Goal: Task Accomplishment & Management: Use online tool/utility

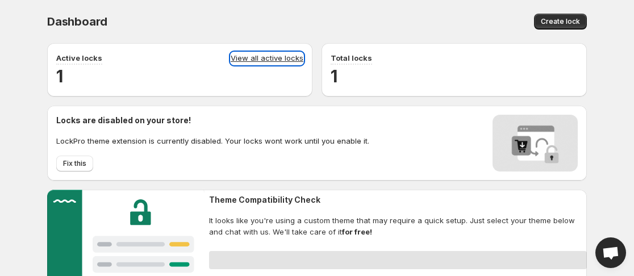
click at [284, 59] on link "View all active locks" at bounding box center [267, 58] width 73 height 12
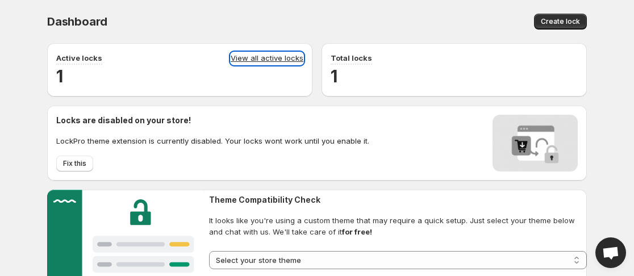
click at [280, 60] on link "View all active locks" at bounding box center [267, 58] width 73 height 12
click at [281, 57] on link "View all active locks" at bounding box center [267, 58] width 73 height 12
click at [285, 55] on link "View all active locks" at bounding box center [267, 58] width 73 height 12
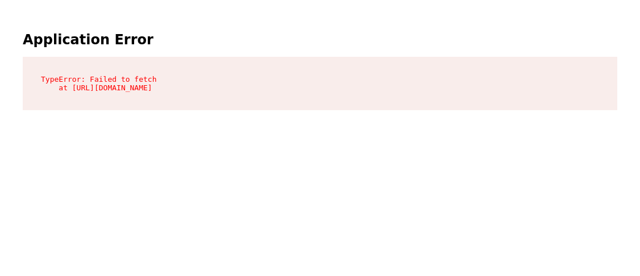
click at [306, 2] on html "Application Error TypeError: Failed to fetch at https://cdn.shopify.com/shopify…" at bounding box center [320, 70] width 640 height 140
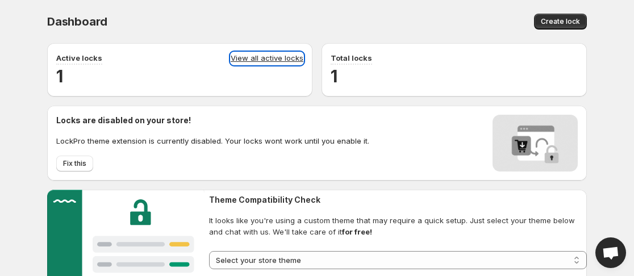
click at [271, 57] on link "View all active locks" at bounding box center [267, 58] width 73 height 12
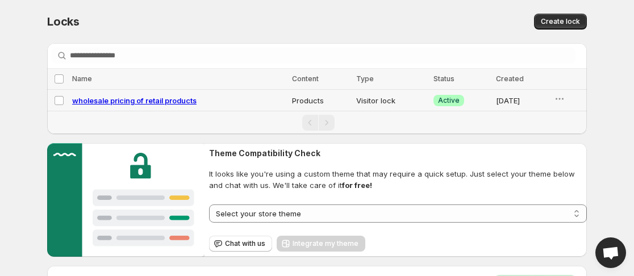
click at [154, 102] on span "wholesale pricing of retail products" at bounding box center [134, 100] width 124 height 9
select select "********"
select select "******"
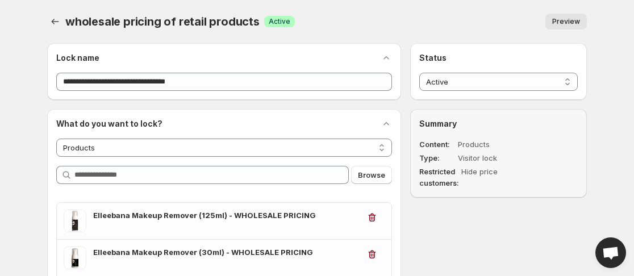
click at [567, 24] on span "Preview" at bounding box center [566, 21] width 28 height 9
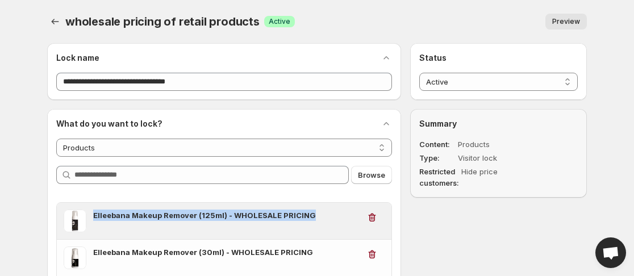
drag, startPoint x: 90, startPoint y: 218, endPoint x: 321, endPoint y: 220, distance: 230.6
click at [321, 220] on div "Elleebana Makeup Remover (125ml) - WHOLESALE PRICING" at bounding box center [212, 221] width 296 height 23
copy h3 "Elleebana Makeup Remover (125ml) - WHOLESALE PRICING"
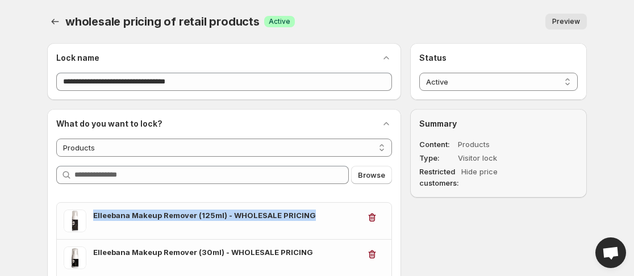
click at [580, 20] on button "Preview" at bounding box center [565, 22] width 41 height 16
click at [566, 17] on button "Preview" at bounding box center [565, 22] width 41 height 16
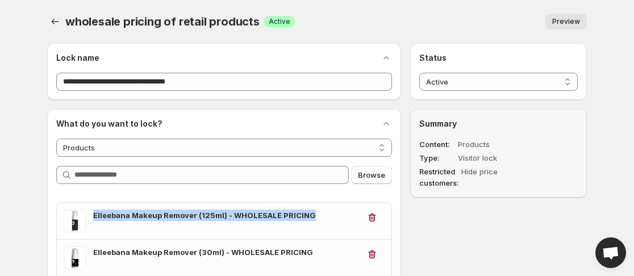
click at [566, 17] on button "Preview" at bounding box center [565, 22] width 41 height 16
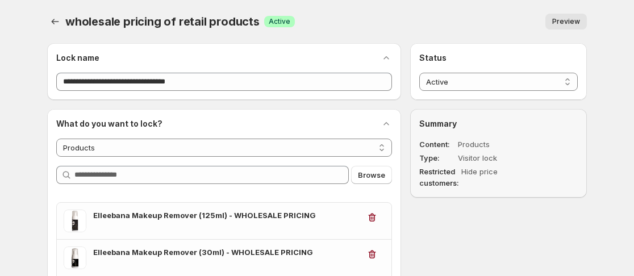
click at [565, 24] on span "Preview" at bounding box center [566, 21] width 28 height 9
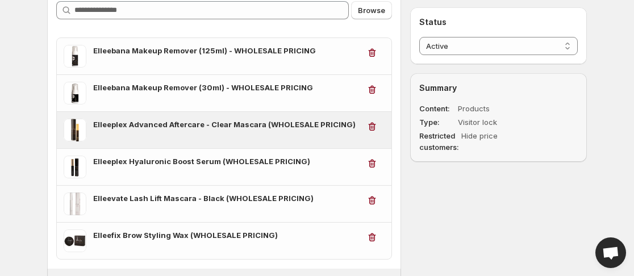
scroll to position [170, 0]
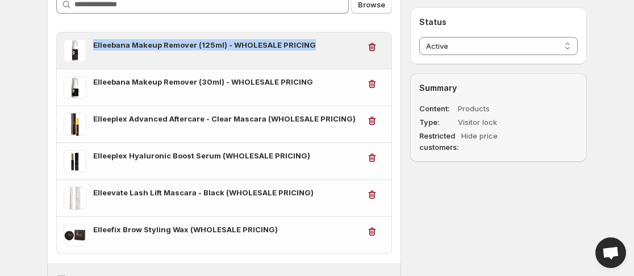
drag, startPoint x: 91, startPoint y: 43, endPoint x: 306, endPoint y: 45, distance: 214.7
click at [306, 45] on div "Elleebana Makeup Remover (125ml) - WHOLESALE PRICING" at bounding box center [212, 50] width 296 height 23
copy h3 "Elleebana Makeup Remover (125ml) - WHOLESALE PRICING"
